Goal: Task Accomplishment & Management: Manage account settings

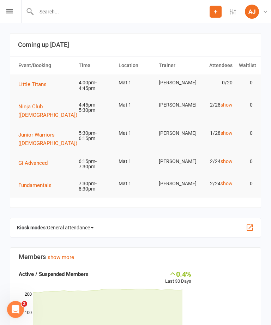
click at [166, 12] on input "text" at bounding box center [122, 12] width 176 height 10
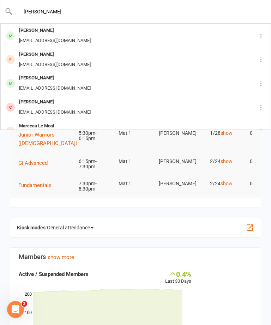
type input "[PERSON_NAME]"
click at [89, 30] on div "[PERSON_NAME] [PERSON_NAME][EMAIL_ADDRESS][DOMAIN_NAME]" at bounding box center [125, 35] width 248 height 23
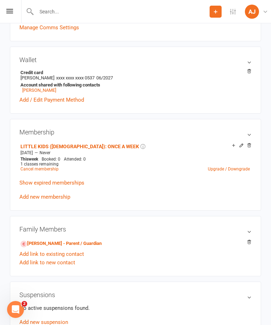
scroll to position [201, 0]
click at [251, 60] on h3 "Wallet" at bounding box center [135, 59] width 232 height 7
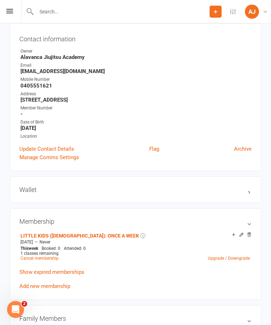
scroll to position [70, 0]
click at [179, 182] on div "Wallet Credit card [PERSON_NAME] xxxx xxxx xxxx 0537 06/2027 Account shared wit…" at bounding box center [136, 190] width 252 height 26
click at [250, 191] on h3 "Wallet" at bounding box center [135, 190] width 232 height 7
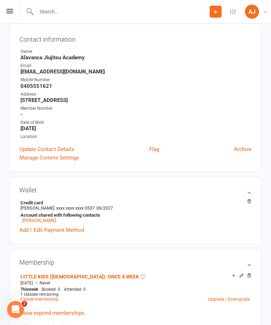
click at [58, 230] on link "Add / Edit Payment Method" at bounding box center [51, 230] width 65 height 8
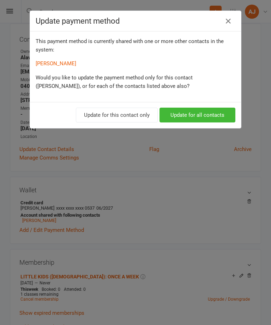
click at [210, 110] on button "Update for all contacts" at bounding box center [198, 115] width 76 height 15
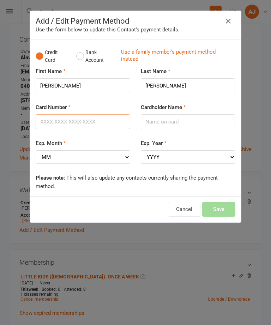
click at [105, 117] on input "Card Number" at bounding box center [83, 121] width 95 height 15
type input "[CREDIT_CARD_NUMBER]"
click at [190, 120] on input "Cardholder Name" at bounding box center [188, 121] width 95 height 15
type input "[PERSON_NAME]"
click at [83, 153] on select "MM 01 02 03 04 05 06 07 08 09 10 11 12" at bounding box center [83, 157] width 95 height 13
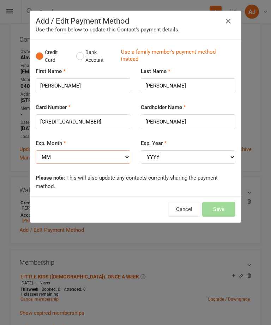
select select "10"
click at [178, 153] on select "YYYY 2025 2026 2027 2028 2029 2030 2031 2032 2033 2034" at bounding box center [188, 157] width 95 height 13
select select "2029"
click at [224, 202] on button "Save" at bounding box center [218, 209] width 33 height 15
